Goal: Information Seeking & Learning: Learn about a topic

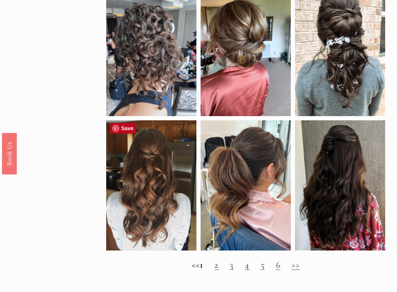
scroll to position [373, 0]
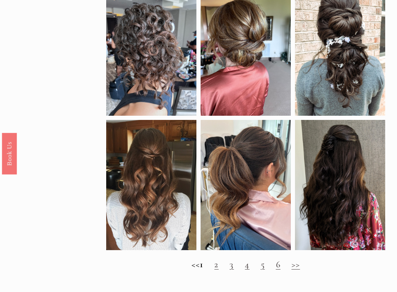
click at [221, 266] on h2 "<< 1 2 3 4 5 6 >>" at bounding box center [245, 264] width 279 height 11
click at [218, 266] on link "2" at bounding box center [216, 263] width 4 height 11
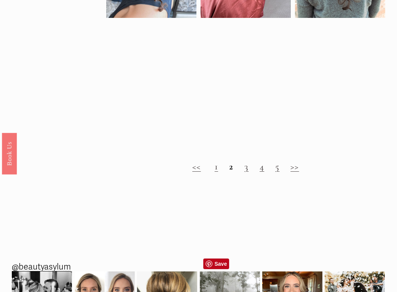
scroll to position [446, 0]
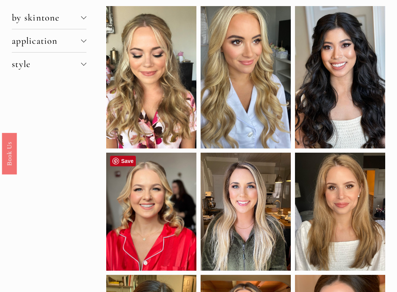
scroll to position [328, 0]
